Goal: Task Accomplishment & Management: Check status

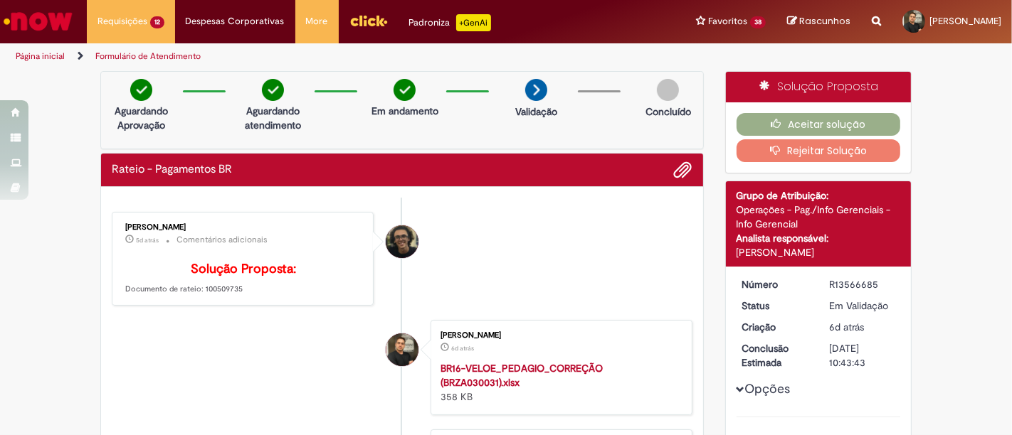
click at [512, 389] on strong "BR16-VELOE_PEDAGIO_CORREÇÃO (BRZA030031).xlsx" at bounding box center [521, 375] width 162 height 27
drag, startPoint x: 233, startPoint y: 307, endPoint x: 194, endPoint y: 307, distance: 39.1
click at [194, 295] on p "Solução Proposta: Documento de rateio: 100509735" at bounding box center [243, 279] width 237 height 33
copy p "100509735"
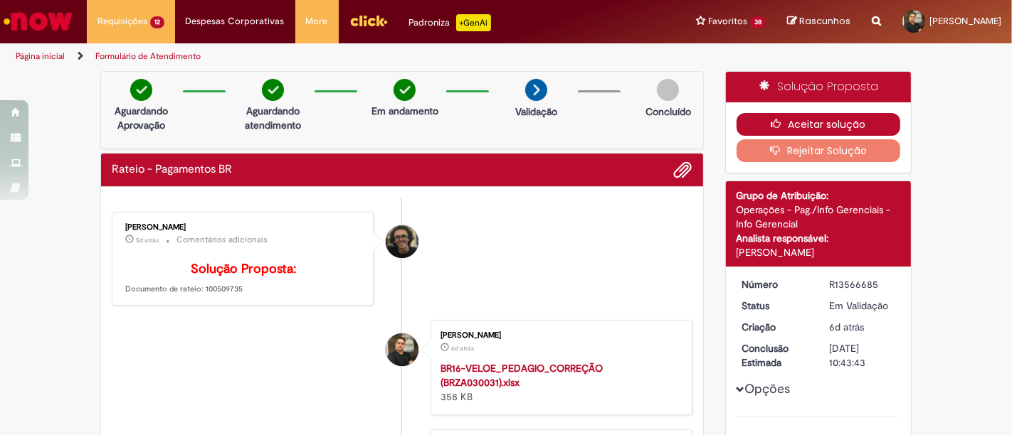
click at [771, 127] on icon "button" at bounding box center [779, 124] width 17 height 10
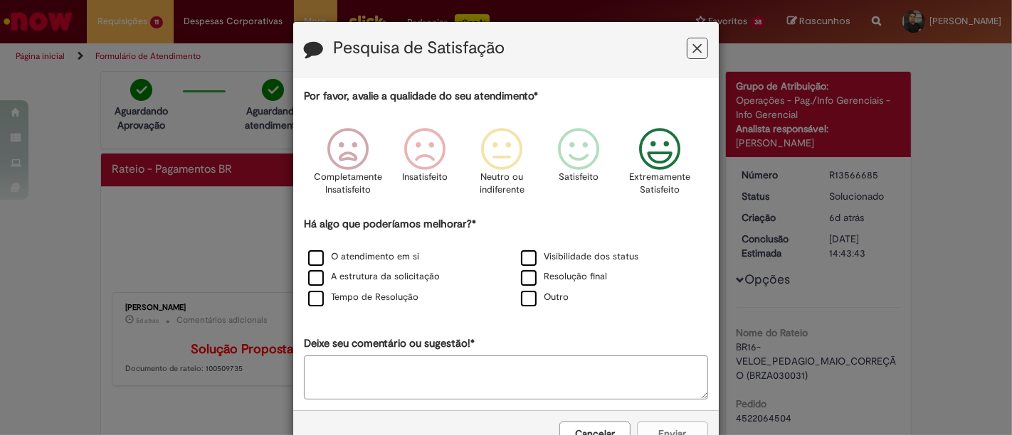
click at [653, 150] on icon "Feedback" at bounding box center [659, 149] width 53 height 43
click at [346, 257] on label "O atendimento em si" at bounding box center [363, 257] width 111 height 14
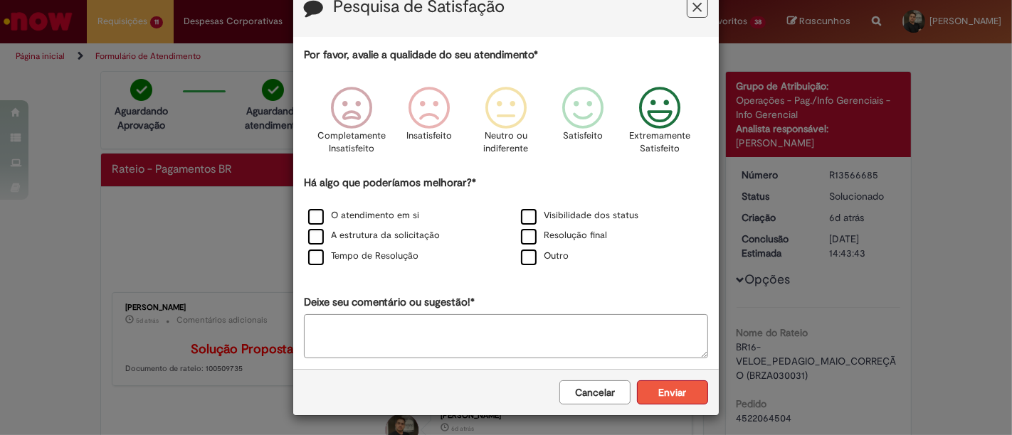
click at [675, 399] on button "Enviar" at bounding box center [672, 393] width 71 height 24
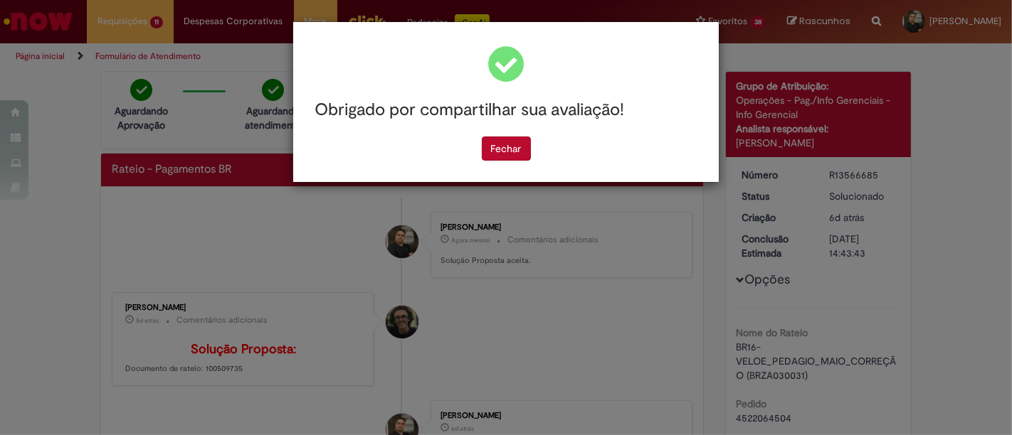
scroll to position [0, 0]
click at [520, 149] on button "Fechar" at bounding box center [506, 149] width 49 height 24
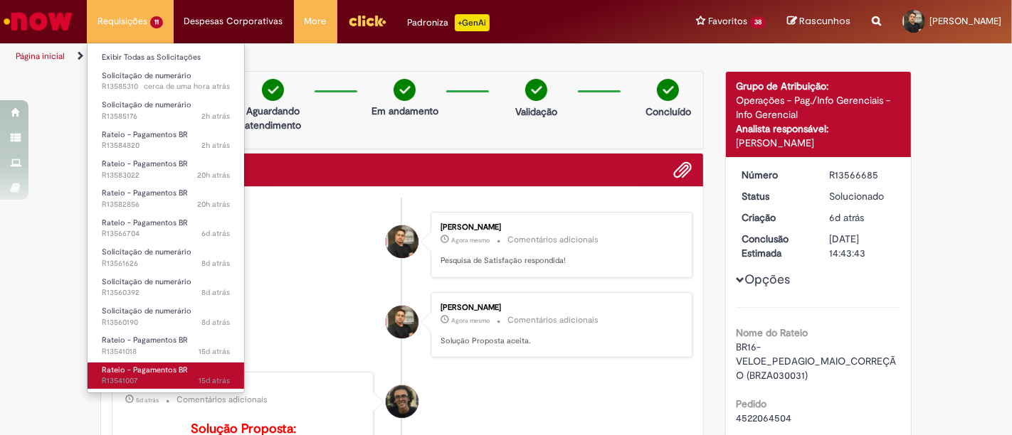
click at [203, 365] on link "Rateio - Pagamentos BR 15d atrás 15 dias atrás R13541007" at bounding box center [166, 376] width 157 height 26
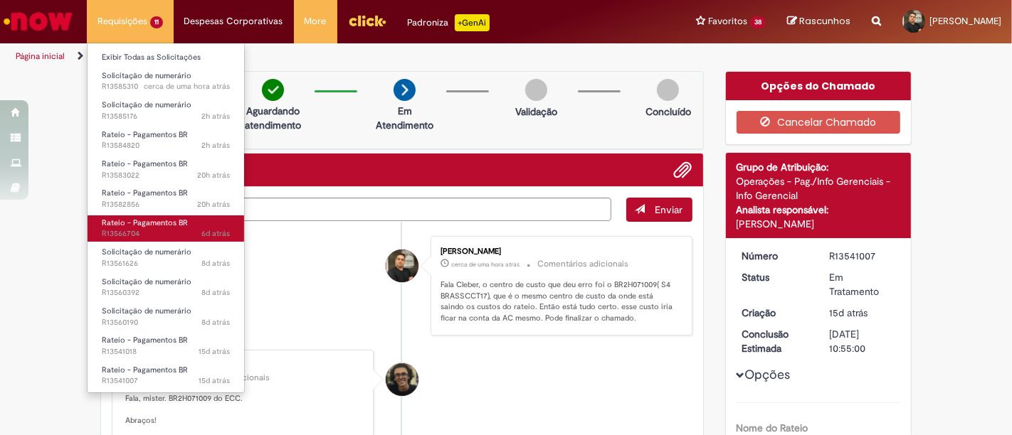
click at [177, 236] on span "6d atrás 6 dias atrás R13566704" at bounding box center [166, 233] width 128 height 11
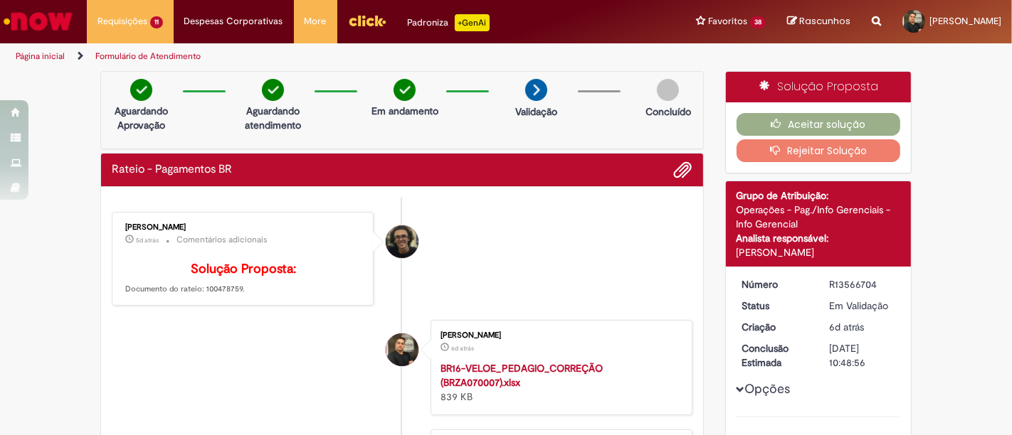
drag, startPoint x: 233, startPoint y: 308, endPoint x: 195, endPoint y: 310, distance: 38.4
click at [195, 295] on p "Solução Proposta: Documento do rateio: 100478759." at bounding box center [243, 279] width 237 height 33
copy p "100478759."
click at [485, 389] on strong "BR16-VELOE_PEDAGIO_CORREÇÃO (BRZA070007).xlsx" at bounding box center [521, 375] width 162 height 27
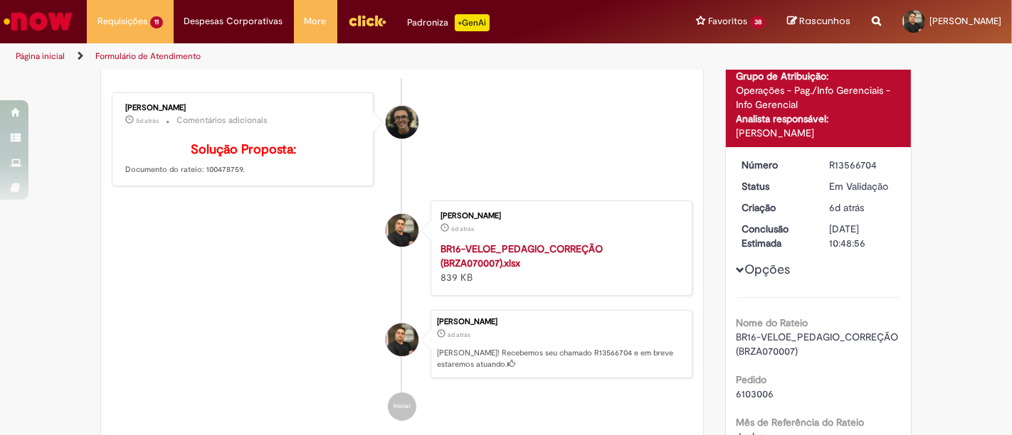
scroll to position [120, 0]
copy p "100478759."
